Goal: Transaction & Acquisition: Book appointment/travel/reservation

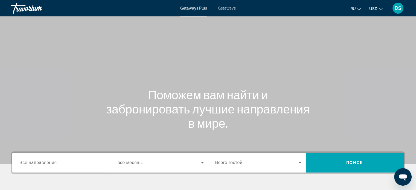
drag, startPoint x: 227, startPoint y: 7, endPoint x: 228, endPoint y: 12, distance: 5.0
click at [227, 7] on span "Getaways" at bounding box center [227, 8] width 18 height 4
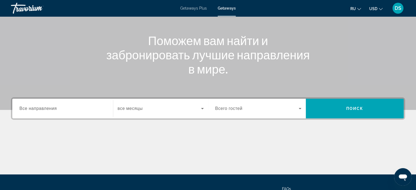
scroll to position [55, 0]
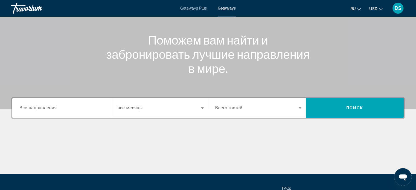
click at [52, 109] on span "Все направления" at bounding box center [37, 108] width 37 height 5
click at [52, 109] on input "Destination Все направления" at bounding box center [62, 108] width 86 height 7
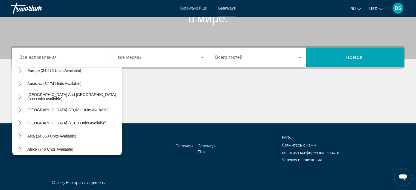
scroll to position [89, 0]
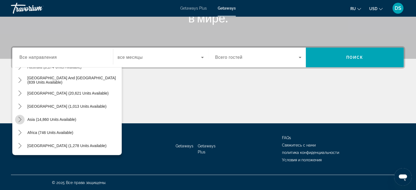
click at [20, 119] on icon "Toggle Asia (14,860 units available) submenu" at bounding box center [19, 119] width 5 height 5
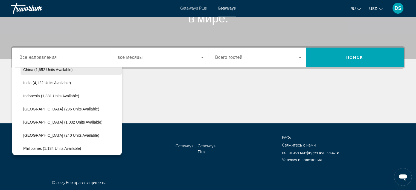
scroll to position [189, 0]
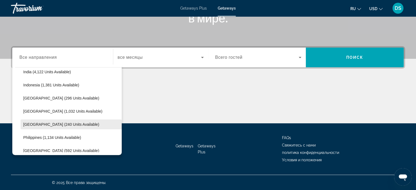
click at [38, 124] on span "Maldives (240 units available)" at bounding box center [61, 124] width 76 height 4
type input "**********"
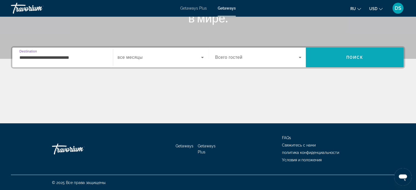
click at [328, 59] on span "Search" at bounding box center [355, 57] width 98 height 13
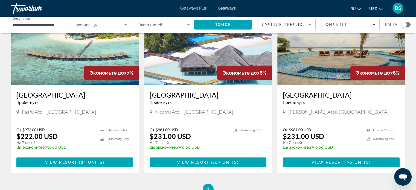
scroll to position [55, 0]
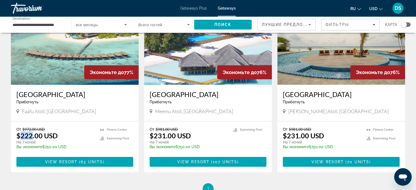
drag, startPoint x: 22, startPoint y: 136, endPoint x: 33, endPoint y: 135, distance: 10.7
click at [33, 135] on p "$222.00 USD" at bounding box center [36, 136] width 41 height 8
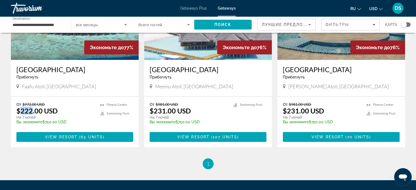
scroll to position [82, 0]
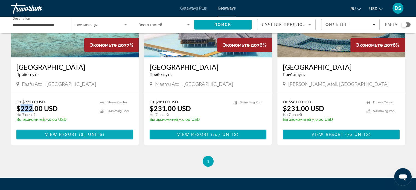
click at [72, 135] on span "View Resort" at bounding box center [61, 134] width 32 height 4
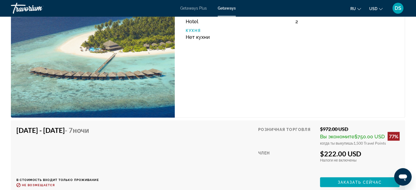
scroll to position [1066, 0]
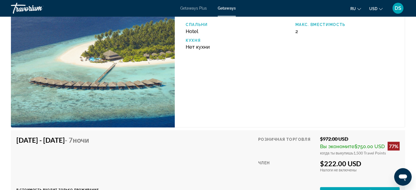
click at [334, 160] on div "$222.00 USD" at bounding box center [360, 163] width 80 height 8
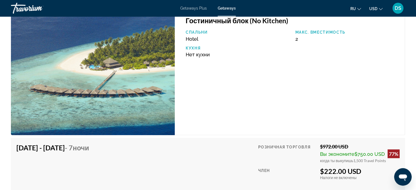
scroll to position [1121, 0]
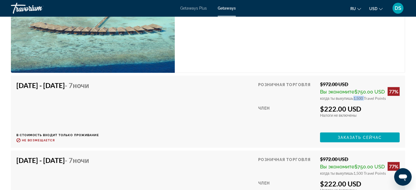
drag, startPoint x: 353, startPoint y: 98, endPoint x: 362, endPoint y: 98, distance: 9.6
click at [362, 98] on span "1,500 Travel Points" at bounding box center [369, 98] width 33 height 5
click at [366, 105] on div "$222.00 USD" at bounding box center [360, 109] width 80 height 8
drag, startPoint x: 354, startPoint y: 97, endPoint x: 366, endPoint y: 98, distance: 11.8
click at [366, 98] on span "1,500 Travel Points" at bounding box center [369, 98] width 33 height 5
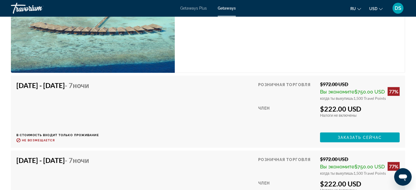
click at [360, 106] on div "$222.00 USD" at bounding box center [360, 109] width 80 height 8
drag, startPoint x: 322, startPoint y: 82, endPoint x: 330, endPoint y: 82, distance: 8.5
click at [330, 82] on div "$972.00 USD" at bounding box center [360, 84] width 80 height 6
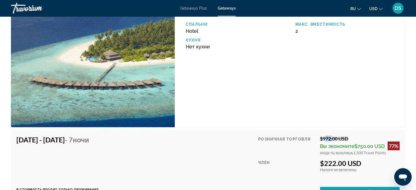
scroll to position [1066, 0]
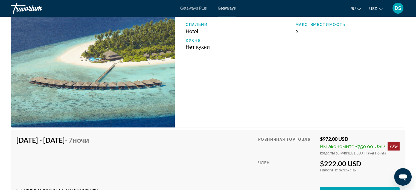
click at [334, 139] on div "$972.00 USD" at bounding box center [360, 139] width 80 height 6
drag, startPoint x: 320, startPoint y: 137, endPoint x: 352, endPoint y: 137, distance: 31.7
click at [352, 137] on div "$972.00 USD" at bounding box center [360, 139] width 80 height 6
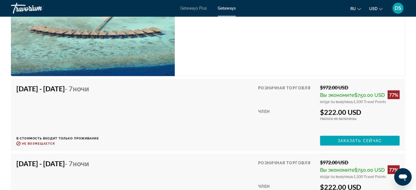
scroll to position [1121, 0]
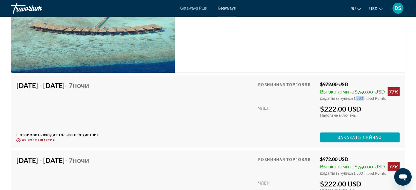
drag, startPoint x: 353, startPoint y: 97, endPoint x: 364, endPoint y: 96, distance: 11.0
click at [364, 96] on span "1,500 Travel Points" at bounding box center [369, 98] width 33 height 5
drag, startPoint x: 325, startPoint y: 109, endPoint x: 365, endPoint y: 110, distance: 40.2
click at [365, 110] on div "$222.00 USD" at bounding box center [360, 109] width 80 height 8
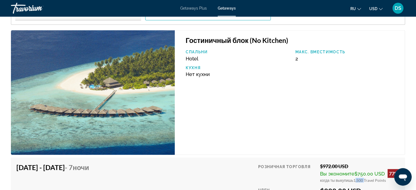
scroll to position [1039, 0]
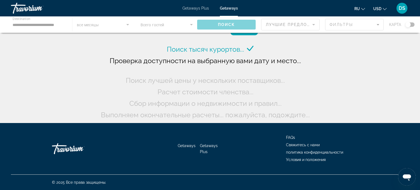
click at [29, 24] on div "Main content" at bounding box center [210, 24] width 420 height 16
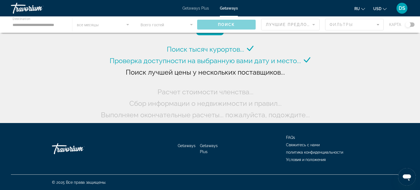
click at [26, 24] on div "Main content" at bounding box center [210, 24] width 420 height 16
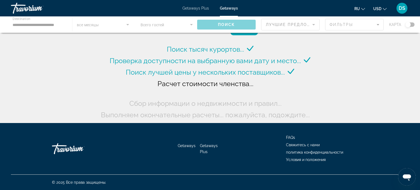
click at [59, 25] on div "Main content" at bounding box center [210, 24] width 420 height 16
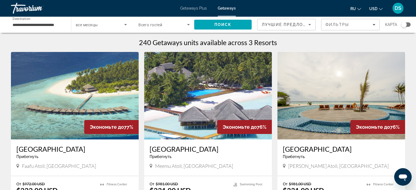
click at [41, 24] on input "**********" at bounding box center [38, 25] width 51 height 7
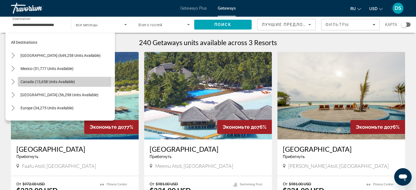
click at [32, 81] on span "Canada (13,658 units available)" at bounding box center [48, 82] width 54 height 4
type input "**********"
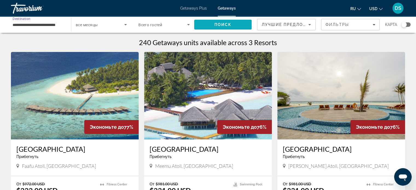
click at [223, 25] on span "Поиск" at bounding box center [222, 24] width 17 height 4
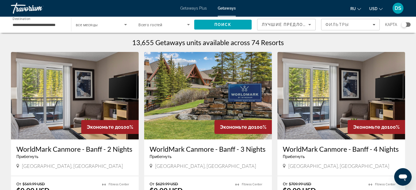
click at [46, 25] on input "**********" at bounding box center [38, 25] width 51 height 7
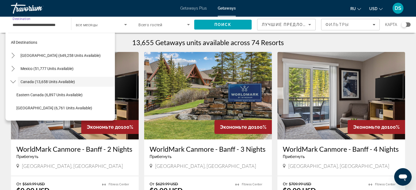
scroll to position [6, 0]
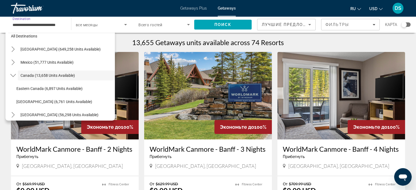
click at [292, 40] on div "13,655 Getaways units available across 74 Resorts" at bounding box center [208, 42] width 394 height 8
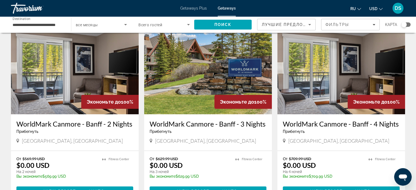
scroll to position [55, 0]
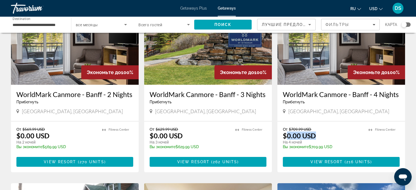
drag, startPoint x: 287, startPoint y: 135, endPoint x: 324, endPoint y: 135, distance: 37.2
click at [324, 135] on div "От $709.99 USD $0.00 USD На 4 ночей Вы экономите $709.99 USD temp" at bounding box center [323, 140] width 80 height 26
click at [306, 140] on p "На 4 ночей" at bounding box center [323, 142] width 80 height 5
click at [315, 64] on img "Main content" at bounding box center [341, 40] width 128 height 87
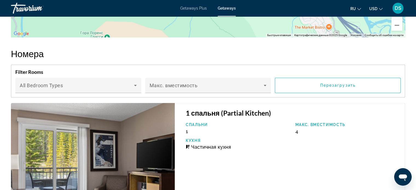
scroll to position [984, 0]
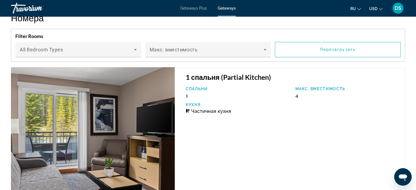
click at [300, 95] on div "Макс. вместимость 4" at bounding box center [347, 92] width 110 height 12
drag, startPoint x: 295, startPoint y: 96, endPoint x: 303, endPoint y: 95, distance: 7.9
click at [303, 95] on div "Макс. вместимость 4" at bounding box center [347, 92] width 110 height 12
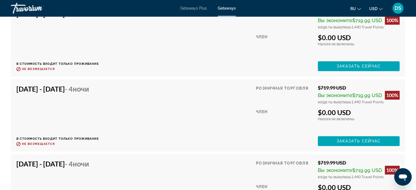
scroll to position [2734, 0]
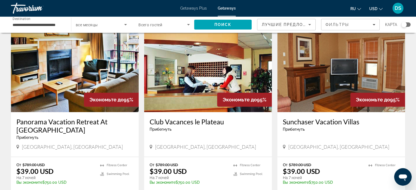
scroll to position [437, 0]
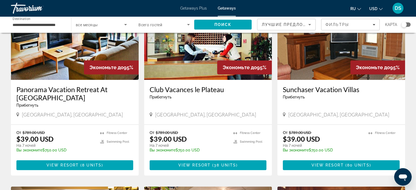
drag, startPoint x: 322, startPoint y: 59, endPoint x: 325, endPoint y: 69, distance: 10.5
click at [322, 59] on img "Main content" at bounding box center [341, 35] width 128 height 87
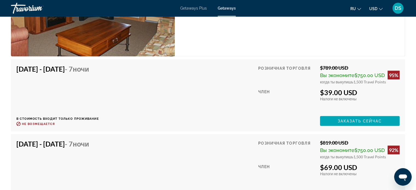
scroll to position [1039, 0]
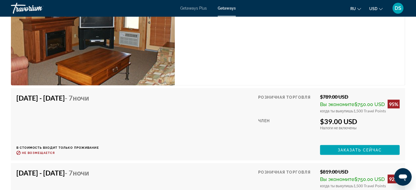
drag, startPoint x: 324, startPoint y: 121, endPoint x: 370, endPoint y: 121, distance: 45.9
click at [370, 121] on div "$39.00 USD" at bounding box center [360, 121] width 80 height 8
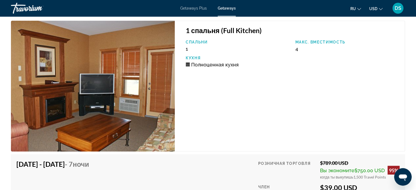
scroll to position [985, 0]
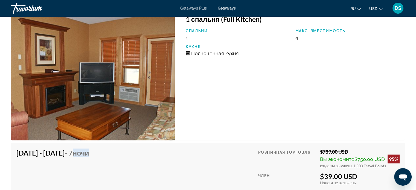
drag, startPoint x: 103, startPoint y: 152, endPoint x: 128, endPoint y: 153, distance: 25.2
click at [128, 153] on div "Oct 30, 2025 - Nov 6, 2025 - 7 ночи В стоимость входит только проживание Возвра…" at bounding box center [207, 178] width 383 height 61
drag, startPoint x: 323, startPoint y: 150, endPoint x: 352, endPoint y: 151, distance: 29.3
click at [352, 151] on div "$789.00 USD" at bounding box center [360, 151] width 80 height 6
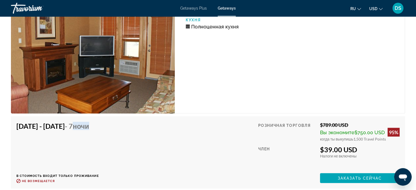
scroll to position [1039, 0]
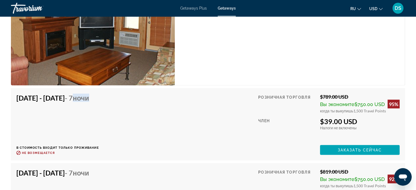
click at [329, 98] on div "$789.00 USD" at bounding box center [360, 97] width 80 height 6
drag, startPoint x: 322, startPoint y: 94, endPoint x: 355, endPoint y: 97, distance: 32.6
click at [355, 97] on div "$789.00 USD" at bounding box center [360, 97] width 80 height 6
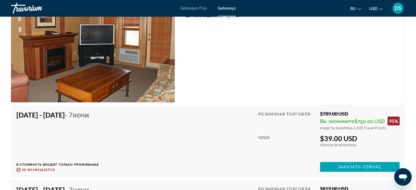
scroll to position [1012, 0]
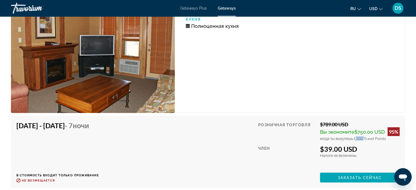
drag, startPoint x: 353, startPoint y: 137, endPoint x: 363, endPoint y: 136, distance: 9.9
click at [363, 136] on span "1,500 Travel Points" at bounding box center [369, 138] width 33 height 5
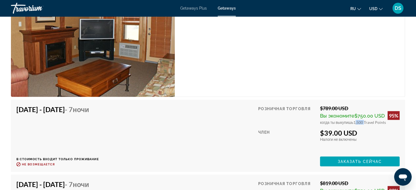
scroll to position [1039, 0]
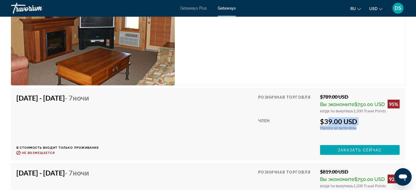
drag, startPoint x: 324, startPoint y: 121, endPoint x: 374, endPoint y: 127, distance: 49.8
click at [374, 127] on div "$39.00 USD Налоги включены Налоги не включены Вы зарабатываете 0 Travel Points" at bounding box center [360, 123] width 80 height 13
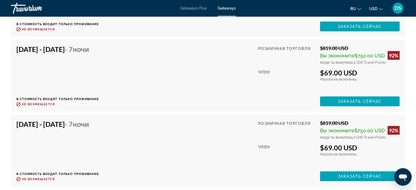
scroll to position [1258, 0]
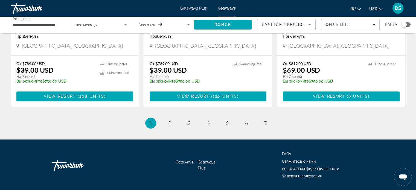
scroll to position [702, 0]
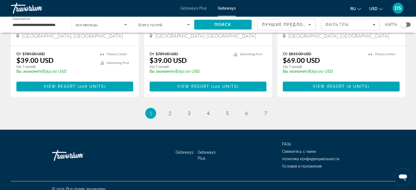
click at [21, 25] on input "**********" at bounding box center [38, 25] width 51 height 7
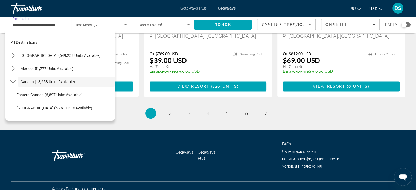
scroll to position [6, 0]
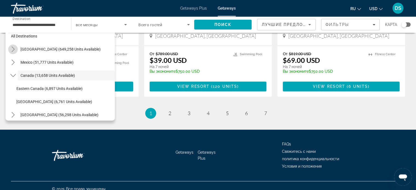
click at [15, 48] on icon "Toggle United States (649,258 units available) submenu" at bounding box center [12, 48] width 5 height 5
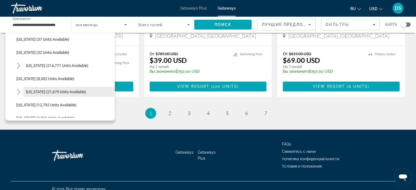
scroll to position [71, 0]
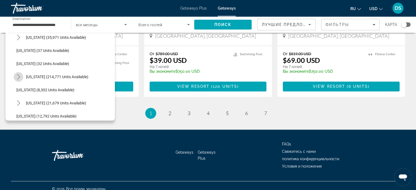
click at [19, 76] on icon "Toggle Florida (214,771 units available) submenu" at bounding box center [18, 76] width 3 height 5
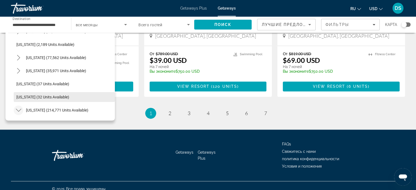
scroll to position [27, 0]
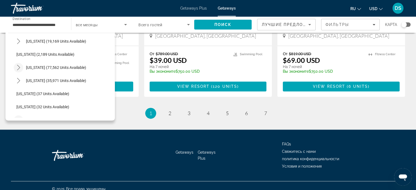
click at [19, 68] on icon "Toggle California (77,562 units available) submenu" at bounding box center [18, 67] width 5 height 5
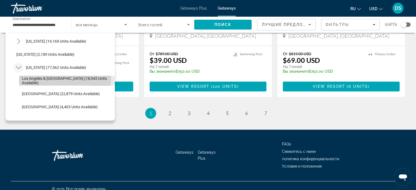
click at [30, 79] on span "Los Angeles & Anaheim (18,945 units available)" at bounding box center [67, 80] width 90 height 9
type input "**********"
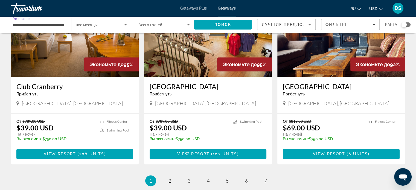
scroll to position [620, 0]
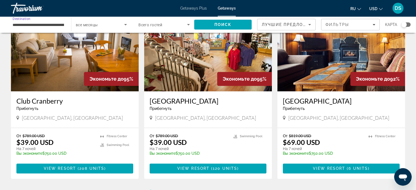
click at [106, 25] on span "Search widget" at bounding box center [100, 24] width 48 height 7
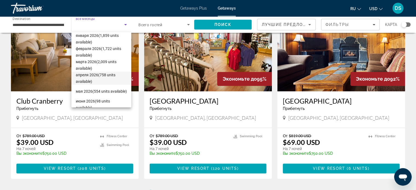
scroll to position [73, 0]
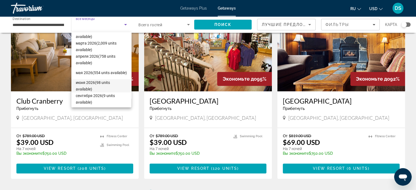
click at [93, 83] on span "июня 2026 (98 units available)" at bounding box center [101, 85] width 51 height 13
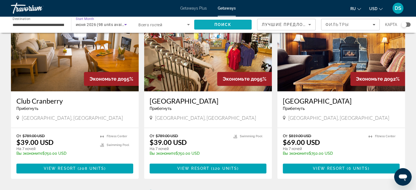
click at [229, 25] on span "Поиск" at bounding box center [222, 24] width 17 height 4
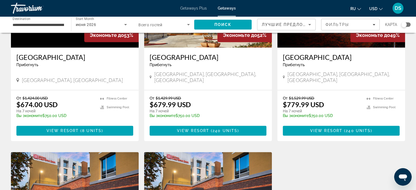
scroll to position [383, 0]
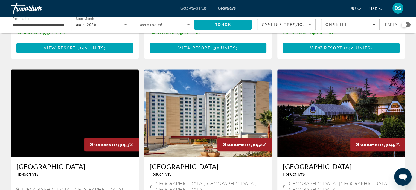
click at [341, 104] on img "Main content" at bounding box center [341, 112] width 128 height 87
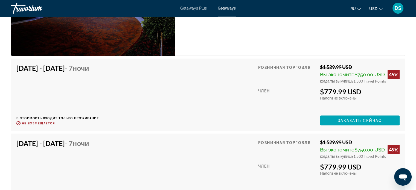
scroll to position [875, 0]
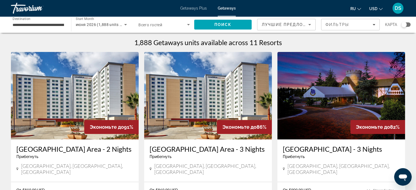
click at [324, 109] on img "Main content" at bounding box center [341, 95] width 128 height 87
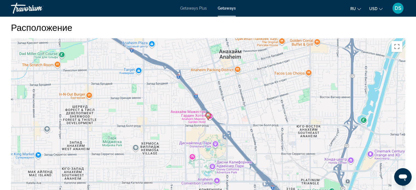
scroll to position [547, 0]
